Goal: Information Seeking & Learning: Learn about a topic

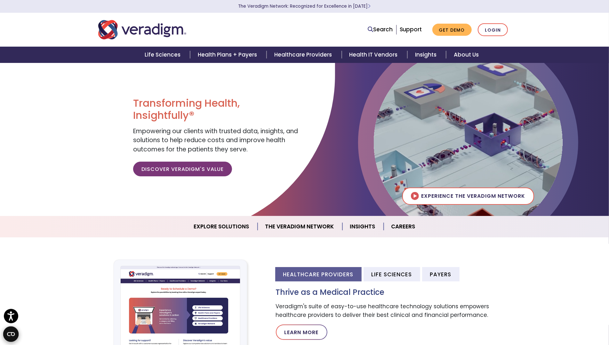
click at [15, 20] on nav "Search Support Get Demo Login" at bounding box center [304, 30] width 609 height 34
click at [63, 36] on nav "Search Support Get Demo Login" at bounding box center [304, 30] width 609 height 34
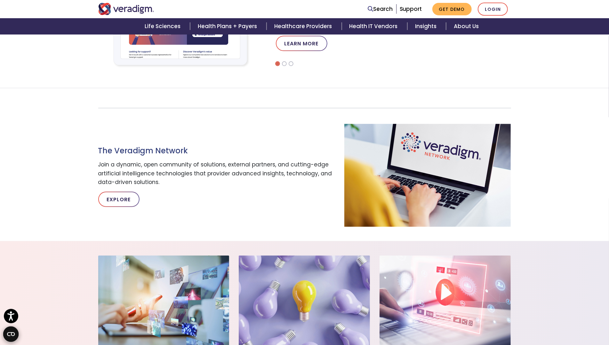
scroll to position [345, 0]
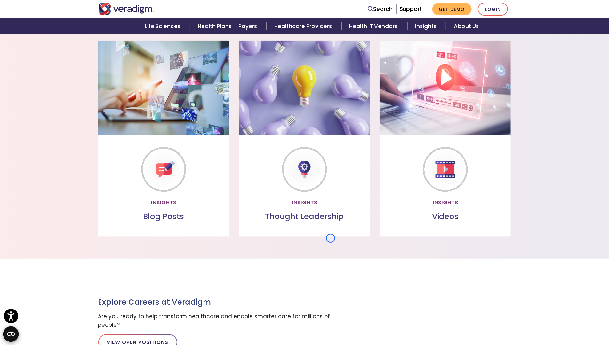
click at [63, 36] on section "Insights Blog Posts Blog Posts Read through our collection of valuable insights…" at bounding box center [304, 142] width 609 height 233
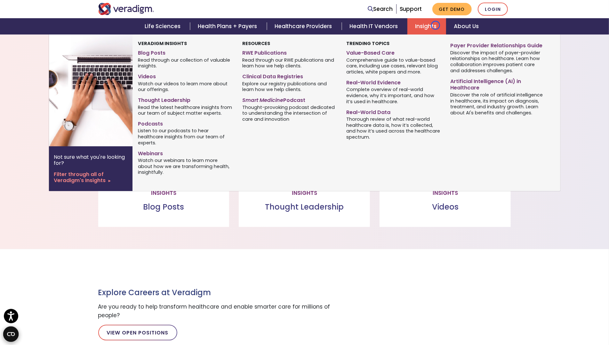
click at [435, 25] on link "Insights" at bounding box center [426, 26] width 39 height 16
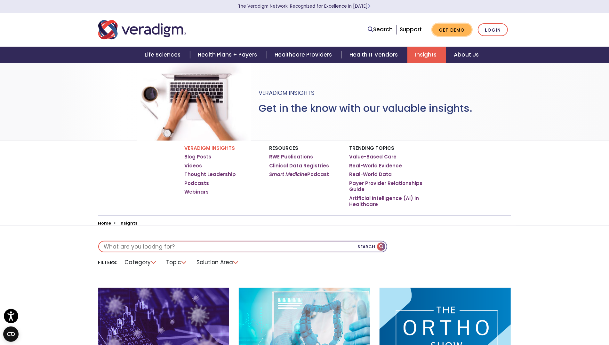
click at [435, 25] on link "Get Demo" at bounding box center [451, 30] width 39 height 12
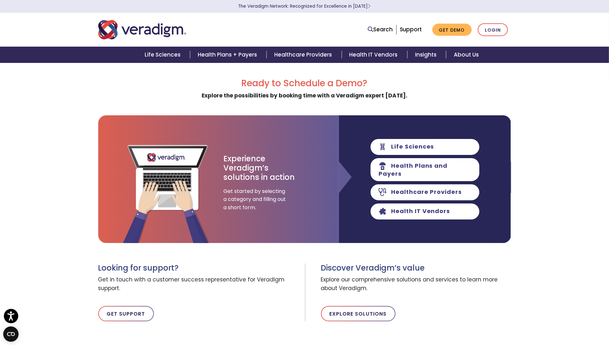
click at [37, 58] on div "Life Sciences Health Plans + Payers Healthcare Providers Health IT Vendors Insi…" at bounding box center [304, 55] width 599 height 16
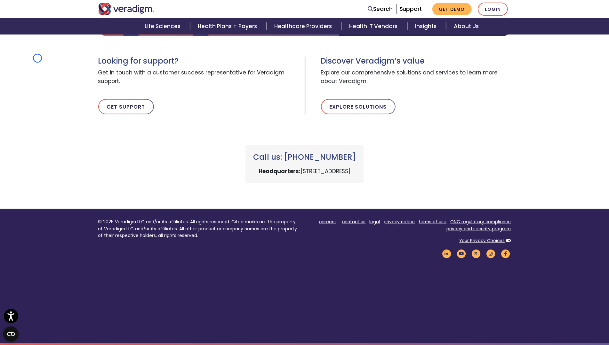
scroll to position [208, 0]
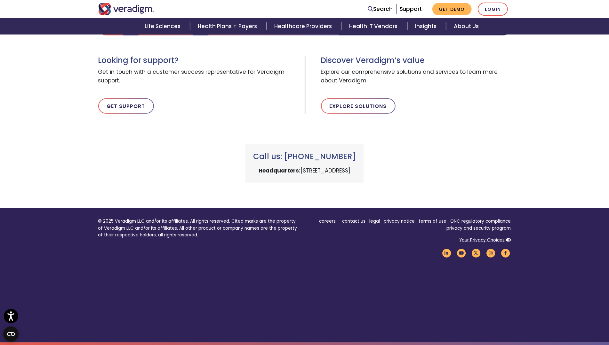
click at [37, 58] on div "Ready to Schedule a Demo? Explore the possibilities by booking time with a Vera…" at bounding box center [304, 26] width 609 height 313
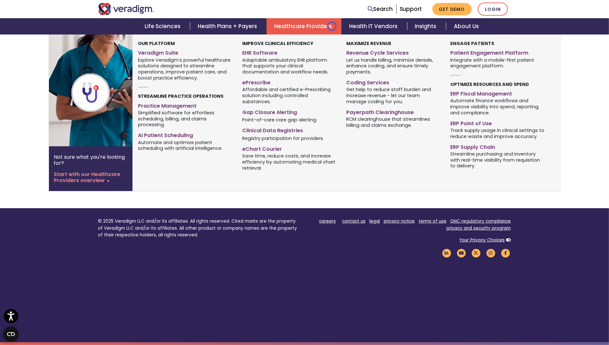
click at [332, 26] on link "Healthcare Providers" at bounding box center [303, 26] width 75 height 16
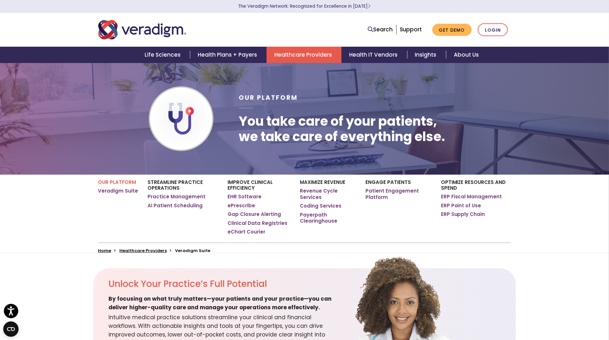
click at [332, 26] on div "Search Support Get Demo Login" at bounding box center [392, 29] width 246 height 13
click at [63, 44] on nav "Search Support Get Demo Login" at bounding box center [304, 30] width 609 height 34
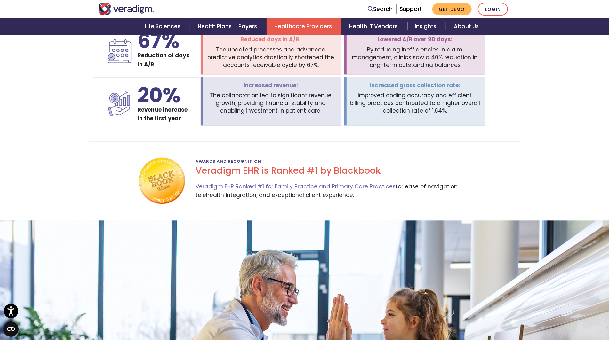
scroll to position [1043, 0]
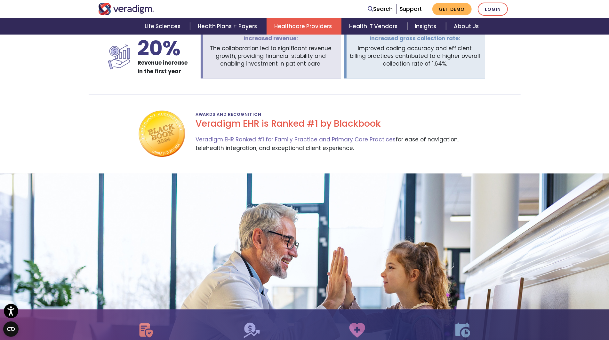
click at [63, 44] on section "Client Success Story The Clinics of North Texas entered an agreement with Verad…" at bounding box center [304, 15] width 609 height 127
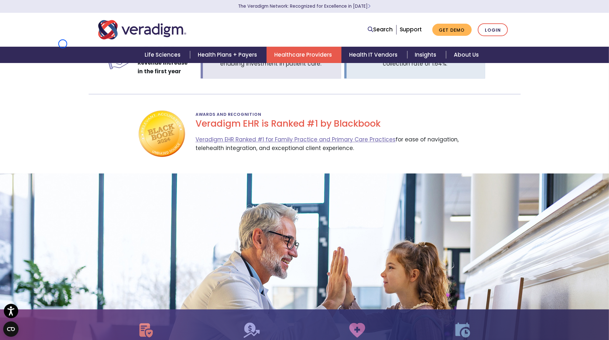
scroll to position [24, 5]
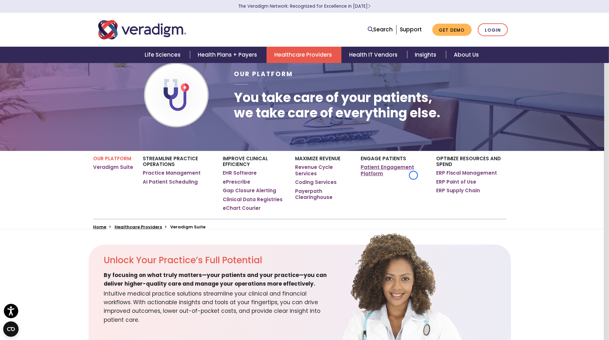
click at [413, 175] on link "Patient Engagement Platform" at bounding box center [394, 170] width 66 height 12
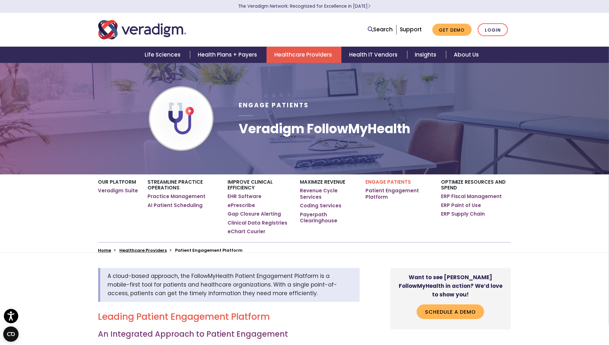
click at [413, 175] on div "Engage Patients Patient Engagement Platform" at bounding box center [398, 209] width 75 height 68
click at [54, 39] on nav "Search Support Get Demo Login" at bounding box center [304, 30] width 609 height 34
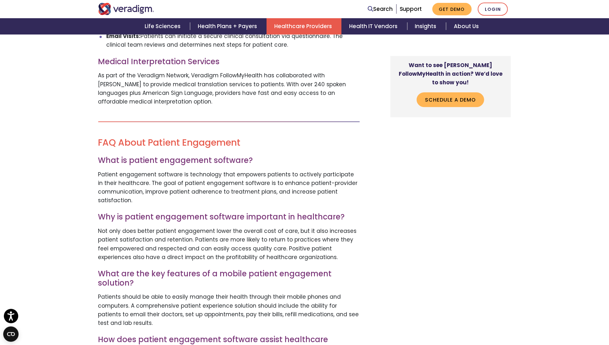
scroll to position [1435, 0]
